Goal: Information Seeking & Learning: Learn about a topic

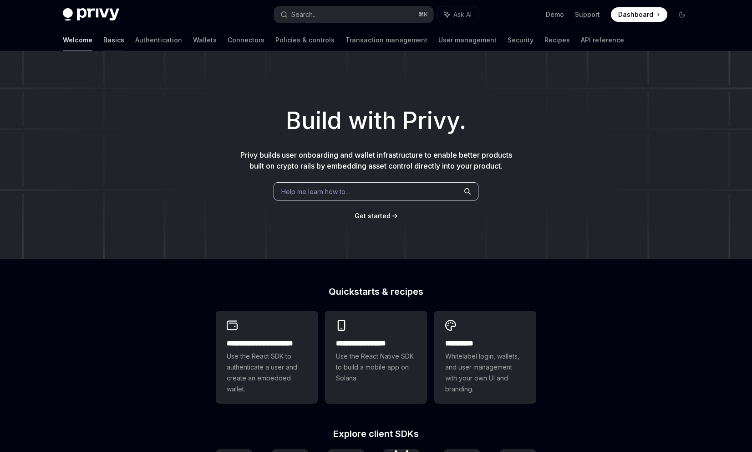
click at [103, 42] on link "Basics" at bounding box center [113, 40] width 21 height 22
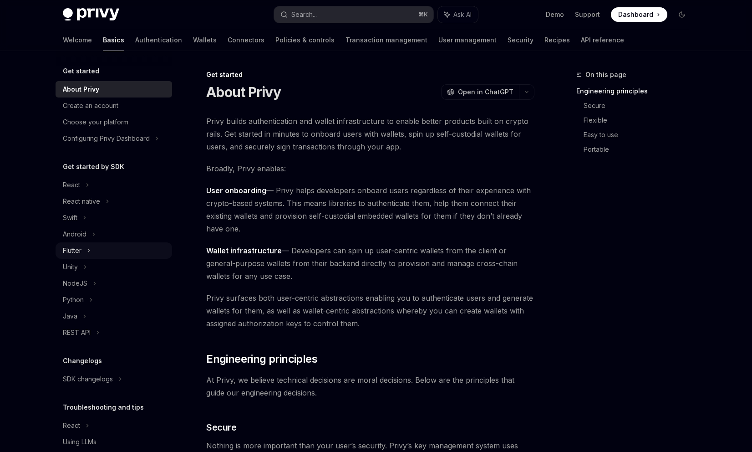
click at [92, 249] on div "Flutter" at bounding box center [114, 250] width 117 height 16
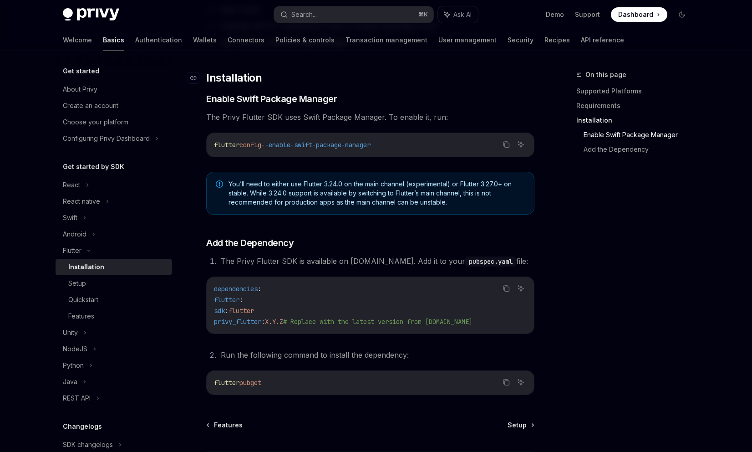
scroll to position [317, 0]
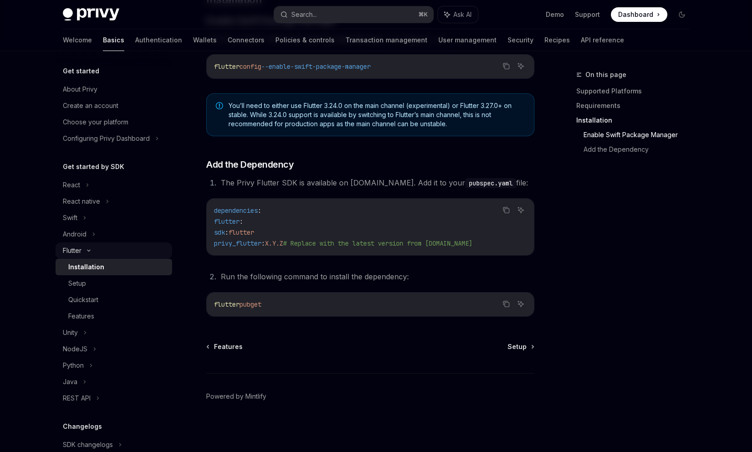
click at [91, 247] on div "Flutter" at bounding box center [114, 250] width 117 height 16
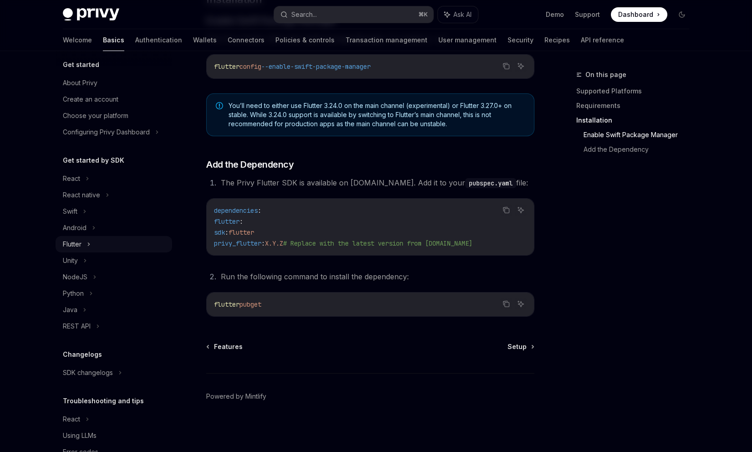
scroll to position [0, 0]
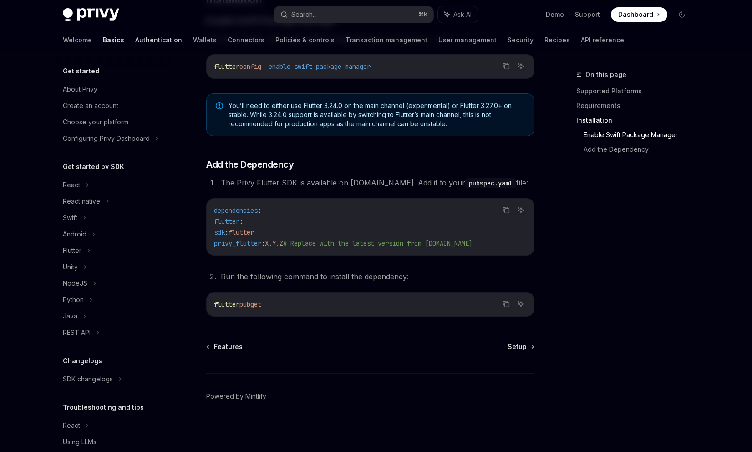
click at [135, 42] on link "Authentication" at bounding box center [158, 40] width 47 height 22
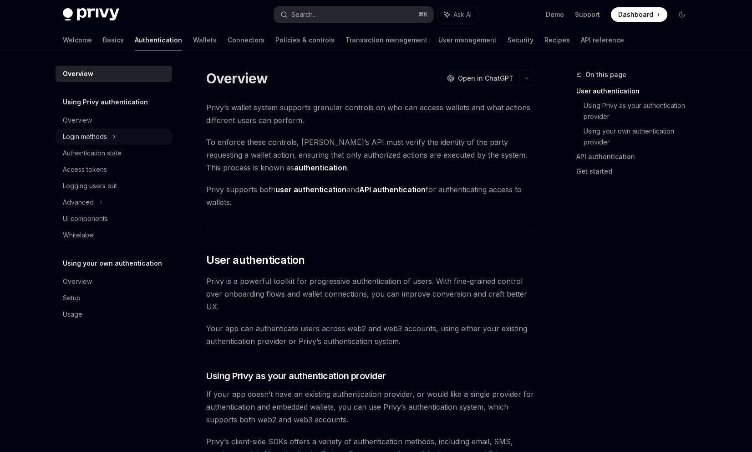
click at [105, 139] on div "Login methods" at bounding box center [85, 136] width 44 height 11
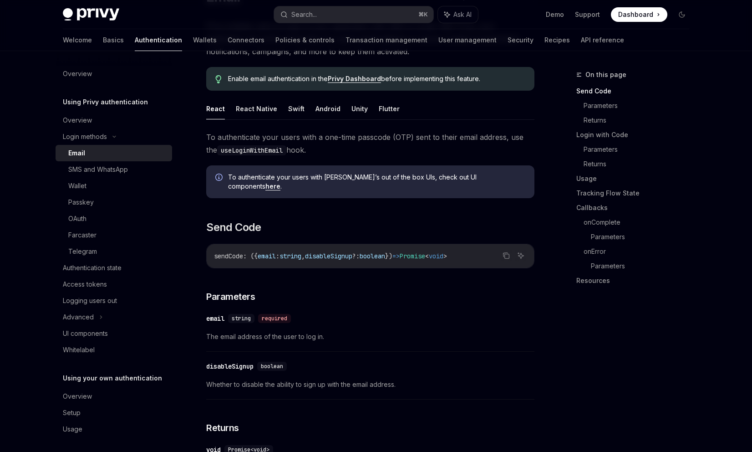
scroll to position [110, 0]
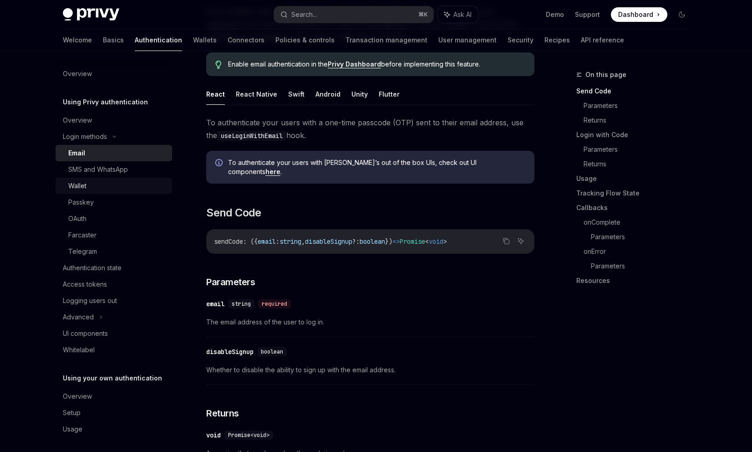
click at [86, 182] on div "Wallet" at bounding box center [77, 185] width 18 height 11
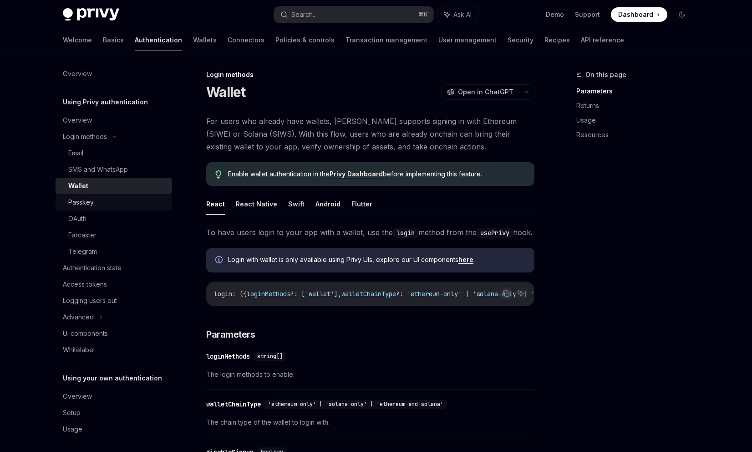
click at [87, 204] on div "Passkey" at bounding box center [81, 202] width 26 height 11
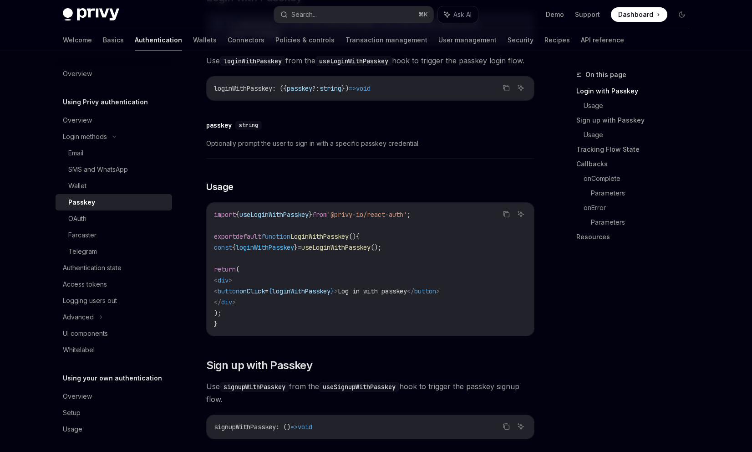
scroll to position [223, 0]
click at [84, 218] on div "OAuth" at bounding box center [77, 218] width 18 height 11
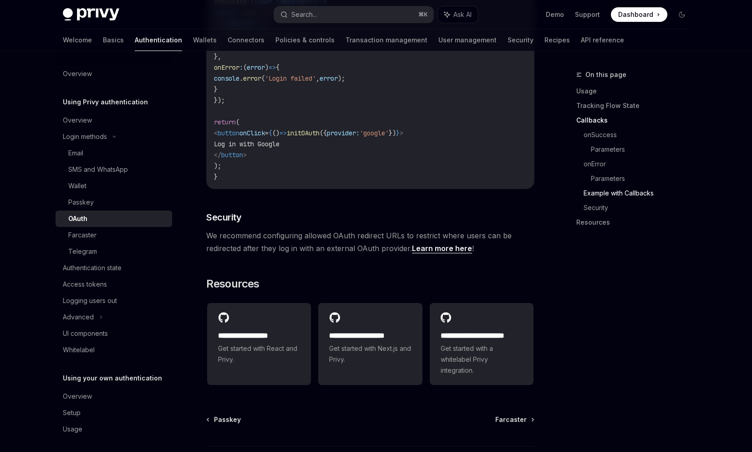
scroll to position [1814, 0]
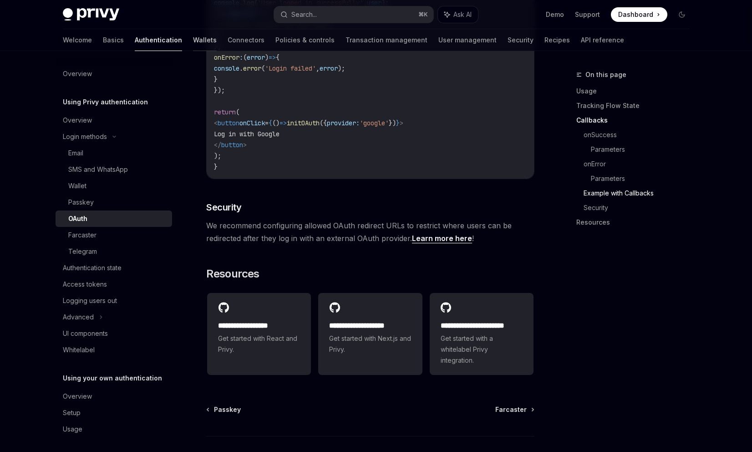
click at [193, 40] on link "Wallets" at bounding box center [205, 40] width 24 height 22
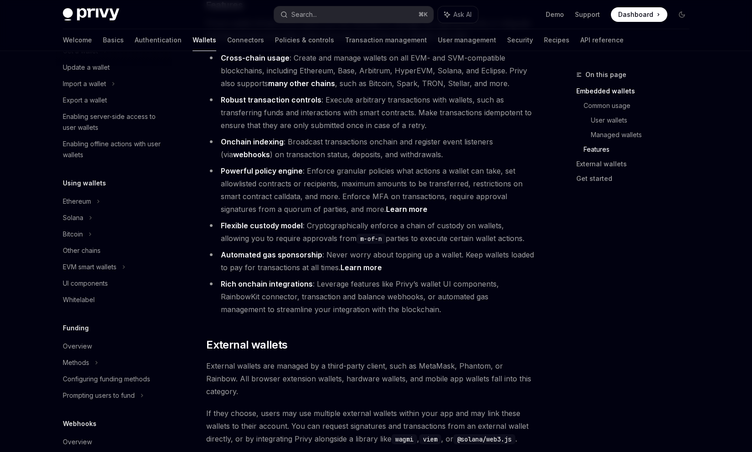
scroll to position [106, 0]
click at [102, 44] on div "Ethereum" at bounding box center [114, 35] width 117 height 16
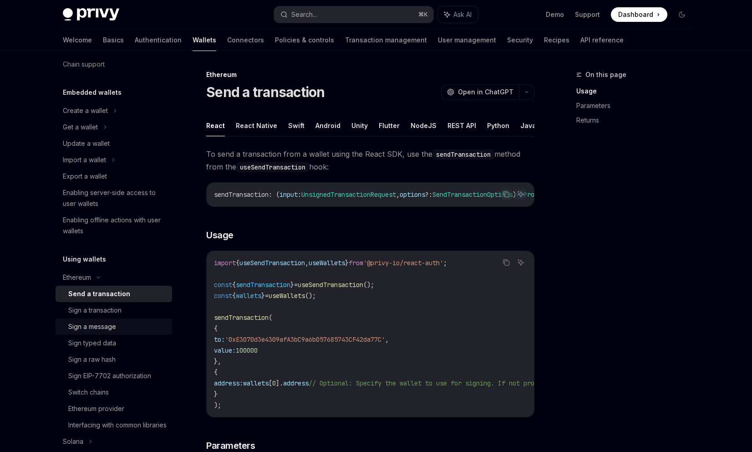
scroll to position [29, 0]
click at [106, 113] on div "Create a wallet" at bounding box center [85, 112] width 45 height 11
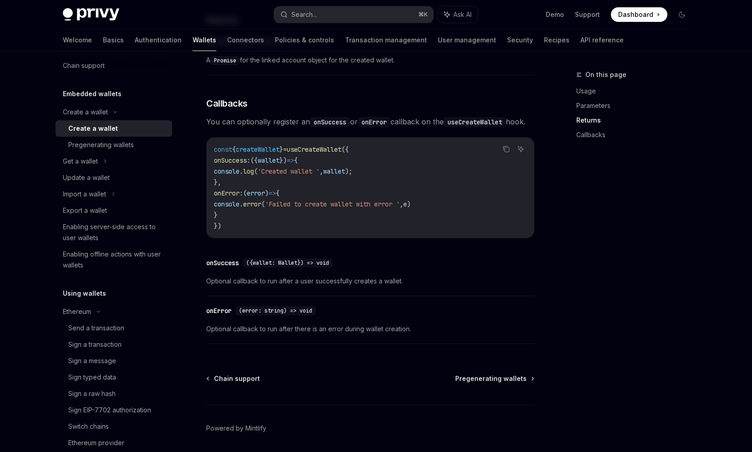
scroll to position [614, 0]
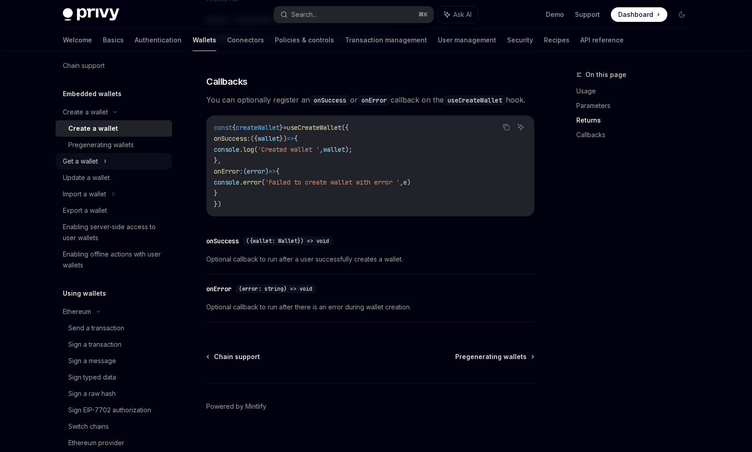
click at [89, 165] on div "Get a wallet" at bounding box center [80, 161] width 35 height 11
type textarea "*"
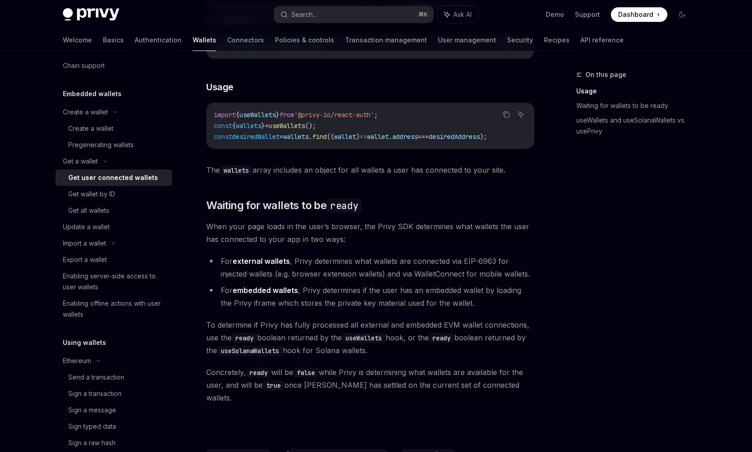
scroll to position [408, 0]
